Goal: Information Seeking & Learning: Learn about a topic

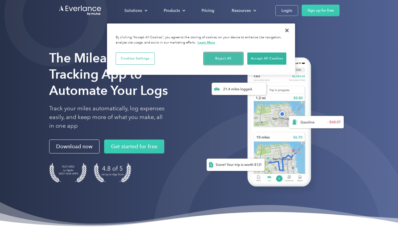
click at [221, 57] on button "Reject All" at bounding box center [223, 58] width 39 height 12
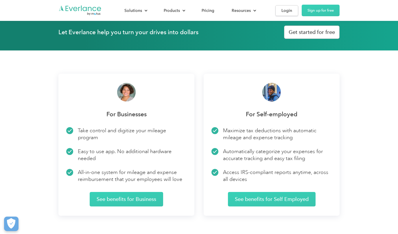
scroll to position [852, 0]
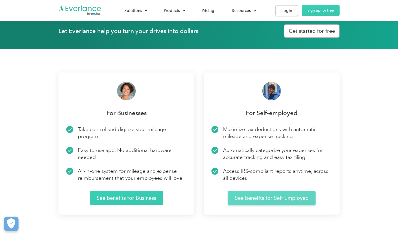
click at [290, 197] on link "See benefits for Self Employed" at bounding box center [272, 198] width 88 height 14
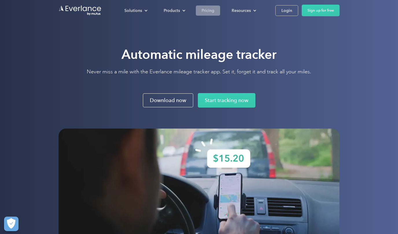
click at [211, 9] on div "Pricing" at bounding box center [208, 10] width 13 height 7
